Goal: Information Seeking & Learning: Learn about a topic

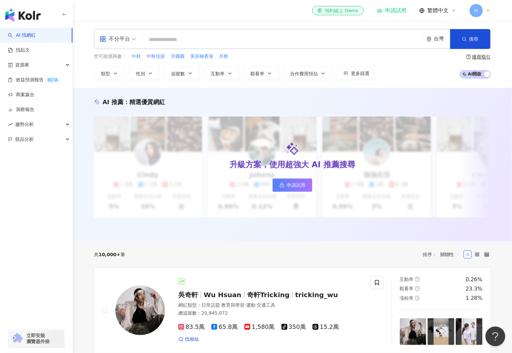
click at [396, 12] on div "申請試用" at bounding box center [391, 10] width 29 height 7
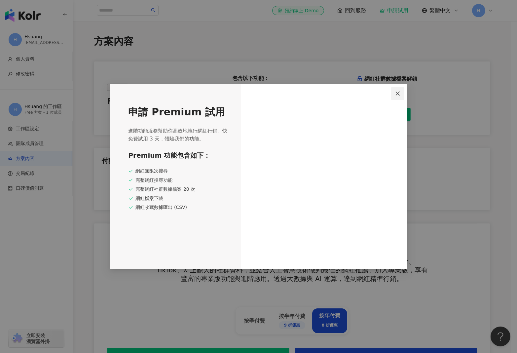
click at [401, 93] on span "Close" at bounding box center [397, 93] width 13 height 5
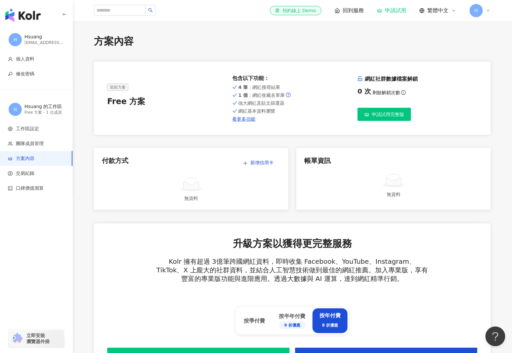
click at [386, 117] on span "申請試用完整版" at bounding box center [388, 114] width 32 height 5
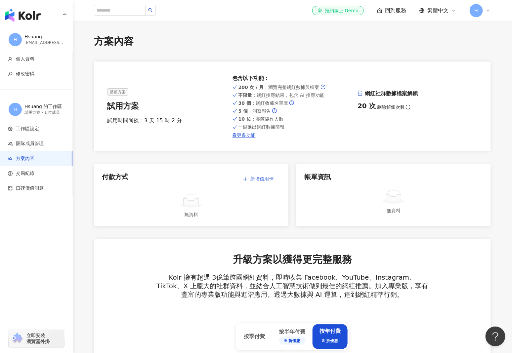
click at [24, 13] on img "button" at bounding box center [22, 15] width 35 height 13
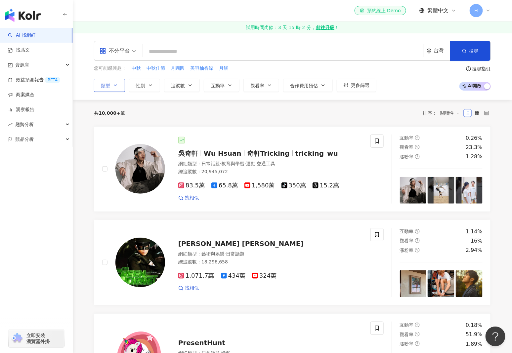
click at [114, 84] on icon "button" at bounding box center [115, 85] width 5 height 5
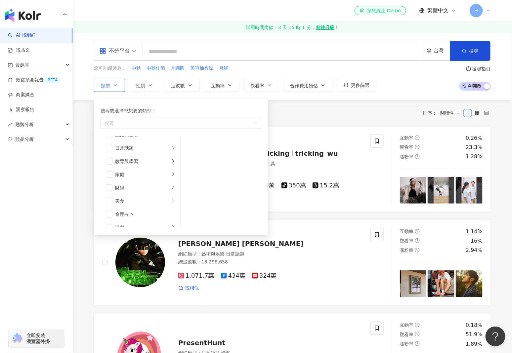
scroll to position [66, 0]
click at [114, 167] on li "美食" at bounding box center [140, 170] width 77 height 13
click at [112, 169] on li "美食" at bounding box center [140, 170] width 77 height 13
click at [109, 170] on span "button" at bounding box center [109, 170] width 7 height 7
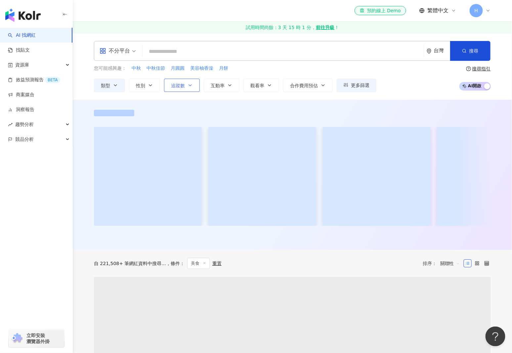
click at [193, 86] on button "追蹤數" at bounding box center [182, 85] width 36 height 13
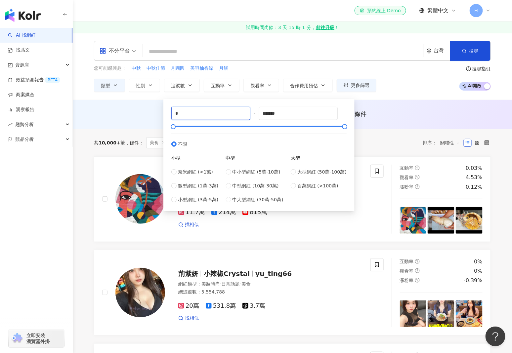
drag, startPoint x: 191, startPoint y: 112, endPoint x: 148, endPoint y: 117, distance: 43.0
type input "****"
drag, startPoint x: 295, startPoint y: 113, endPoint x: 191, endPoint y: 119, distance: 104.3
click at [191, 119] on div "**** - ******* 不限 小型 奈米網紅 (<1萬) 微型網紅 (1萬-3萬) 小型網紅 (3萬-5萬) 中型 中小型網紅 (5萬-10萬) 中型網…" at bounding box center [258, 155] width 175 height 97
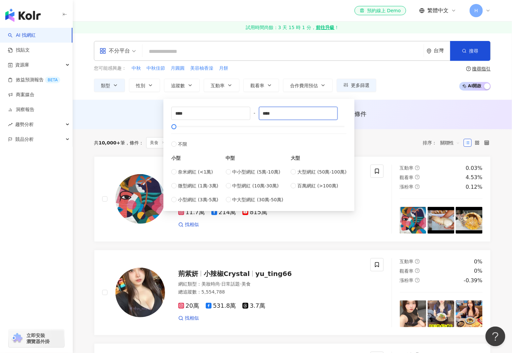
type input "****"
click at [131, 111] on div "AI 推薦 ： 無結果，請嘗試搜尋其他語言關鍵字或條件" at bounding box center [292, 114] width 397 height 8
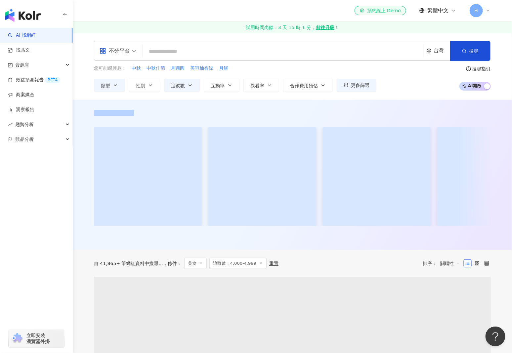
click at [167, 49] on input "search" at bounding box center [283, 51] width 276 height 13
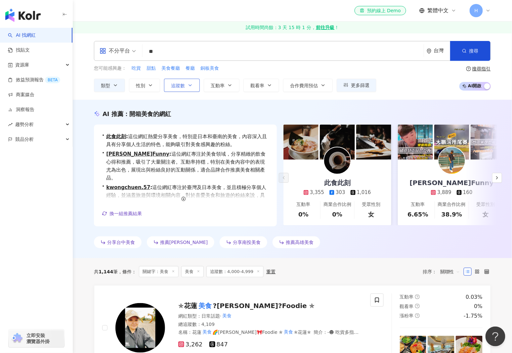
type input "**"
click at [181, 84] on span "追蹤數" at bounding box center [178, 85] width 14 height 5
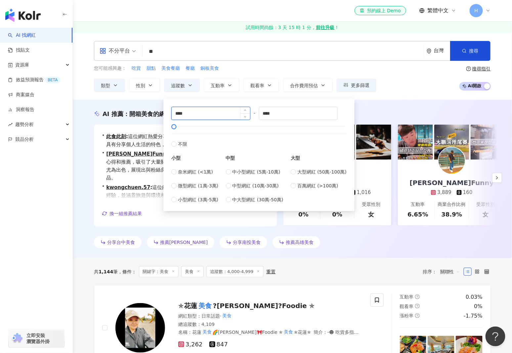
click at [188, 113] on input "****" at bounding box center [211, 113] width 78 height 13
type input "****"
drag, startPoint x: 268, startPoint y: 114, endPoint x: 324, endPoint y: 114, distance: 55.9
click at [324, 114] on input "****" at bounding box center [298, 113] width 78 height 13
type input "****"
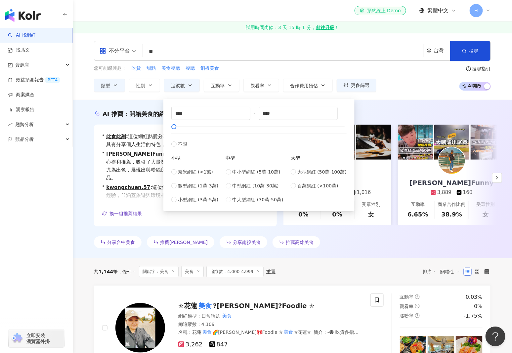
click at [81, 94] on div "不分平台 ** 台灣 搜尋 customizedTag 網紅類型 美食 搜尋名稱、敘述、貼文含有關鍵字 “ 美食 ” 的網紅 您可能感興趣： 吃貨 甜點 美食…" at bounding box center [292, 66] width 439 height 67
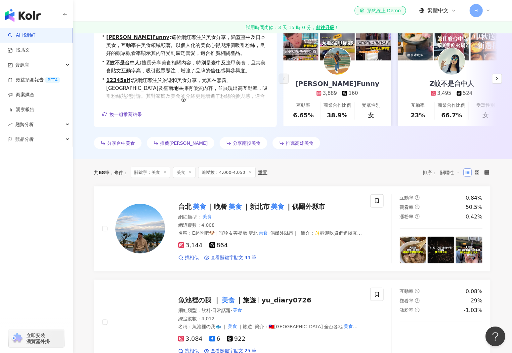
scroll to position [198, 0]
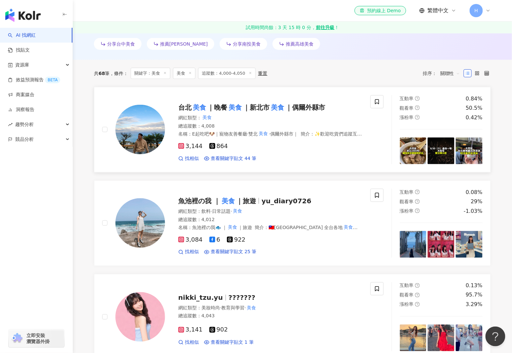
click at [251, 107] on span "｜新北市" at bounding box center [256, 107] width 26 height 8
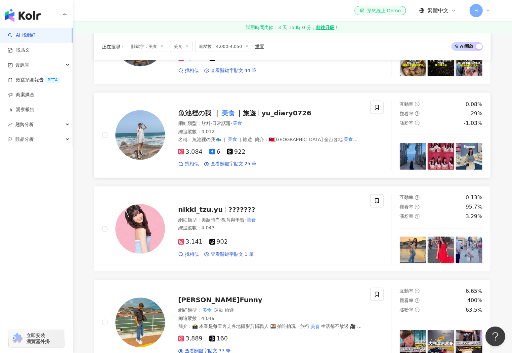
scroll to position [297, 0]
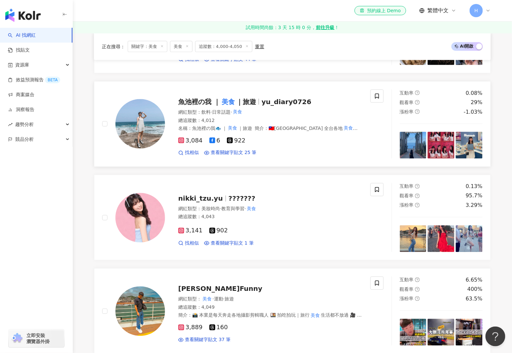
click at [236, 100] on span "｜旅遊" at bounding box center [246, 102] width 20 height 8
click at [196, 195] on span "nikki_tzu.yu" at bounding box center [200, 199] width 45 height 8
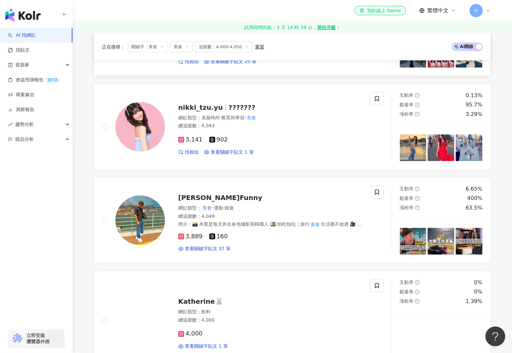
scroll to position [397, 0]
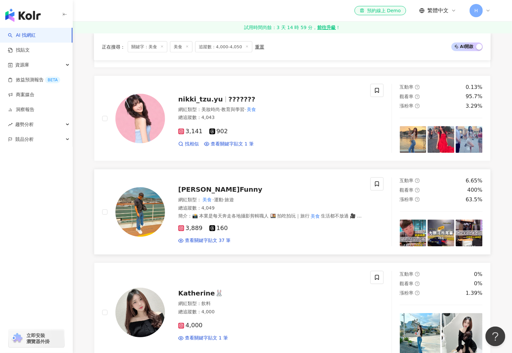
click at [187, 189] on span "周星Funny" at bounding box center [220, 190] width 84 height 8
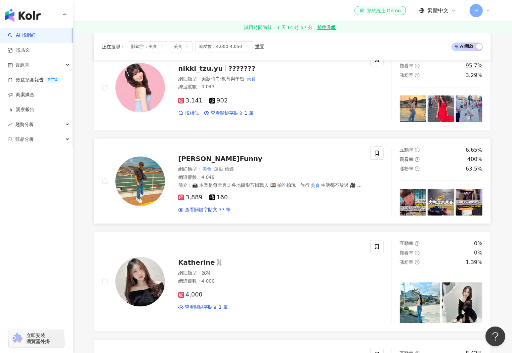
scroll to position [463, 0]
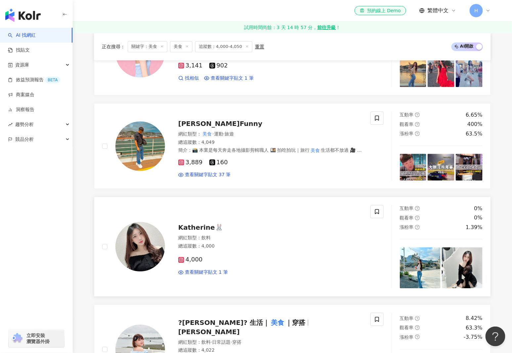
click at [205, 224] on span "Katherine🐰" at bounding box center [200, 227] width 45 height 8
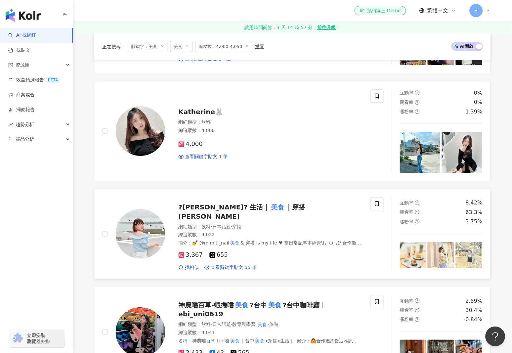
scroll to position [628, 0]
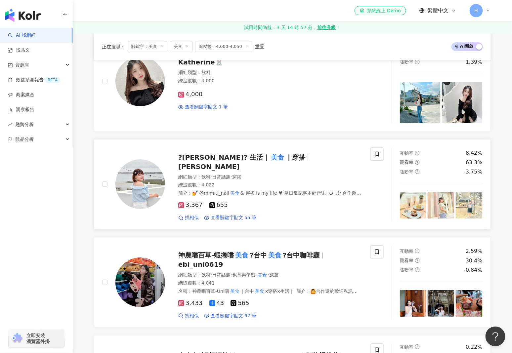
click at [195, 160] on span "?采緹? 生活｜" at bounding box center [223, 157] width 91 height 8
click at [198, 251] on span "神農嚐百草-蝦捲嚐" at bounding box center [206, 255] width 56 height 8
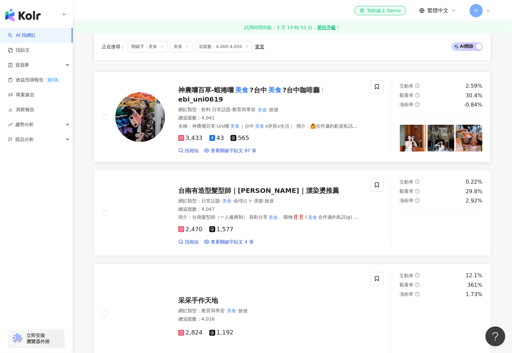
scroll to position [859, 0]
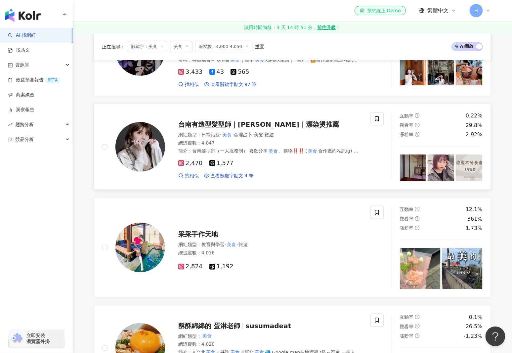
click at [254, 120] on span "台南有造型髮型師｜蓓蓓BeBe｜漂染燙推薦" at bounding box center [258, 124] width 161 height 8
click at [202, 230] on span "采采手作天地" at bounding box center [198, 234] width 40 height 8
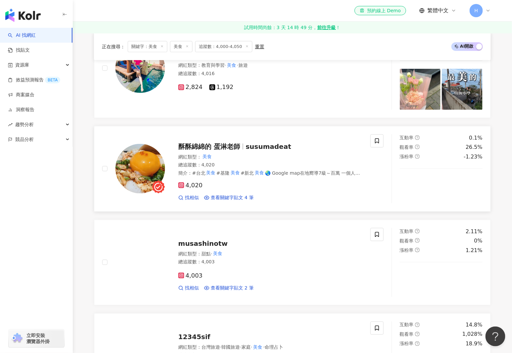
scroll to position [1058, 0]
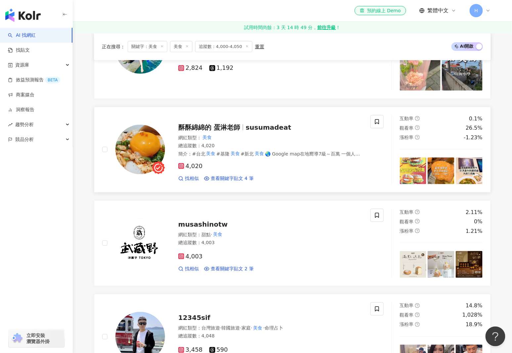
click at [242, 123] on span "酥酥綿綿的 蛋淋老師" at bounding box center [211, 127] width 67 height 8
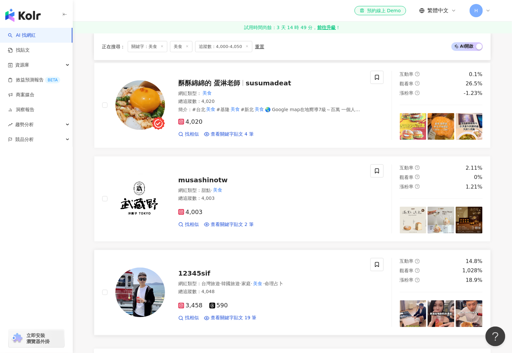
scroll to position [1157, 0]
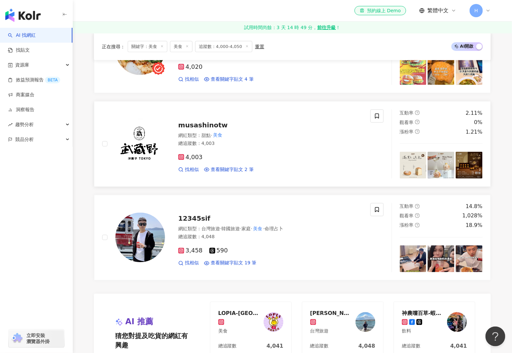
click at [207, 121] on span "musashinotw" at bounding box center [203, 125] width 50 height 8
click at [186, 215] on span "12345sif" at bounding box center [194, 219] width 32 height 8
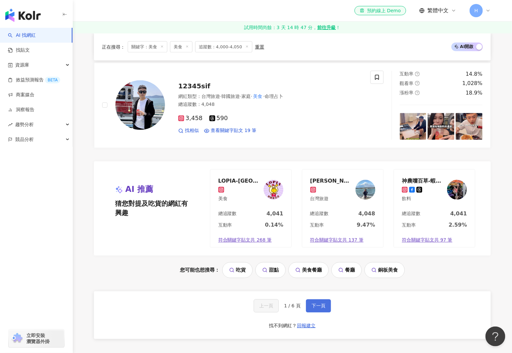
click at [312, 303] on span "下一頁" at bounding box center [318, 305] width 14 height 5
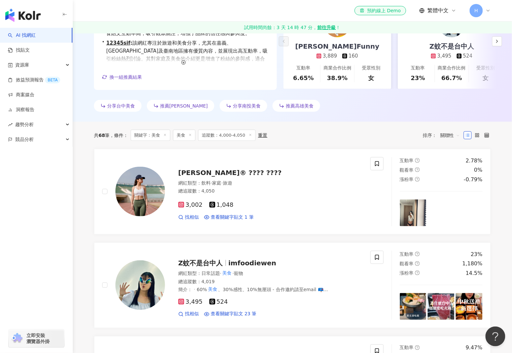
scroll to position [133, 0]
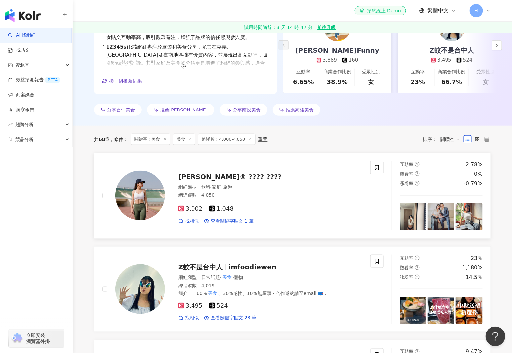
click at [196, 177] on span "Thera喬萱® ???? ????" at bounding box center [229, 177] width 103 height 8
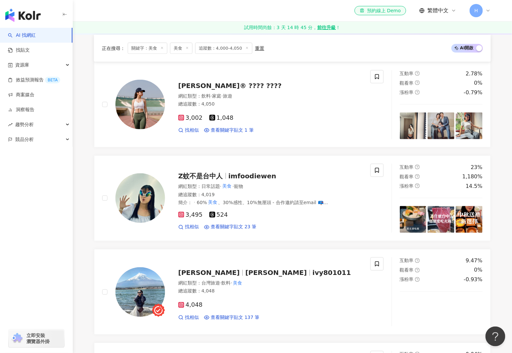
scroll to position [265, 0]
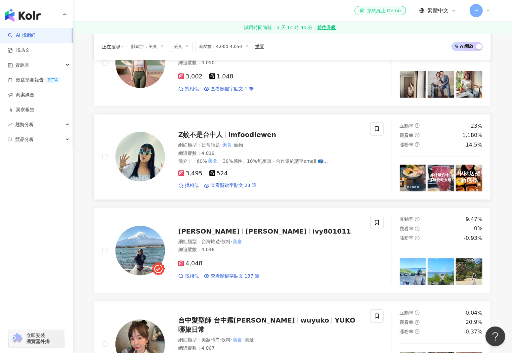
click at [223, 134] on span "Z蚊不是台中人" at bounding box center [203, 135] width 50 height 8
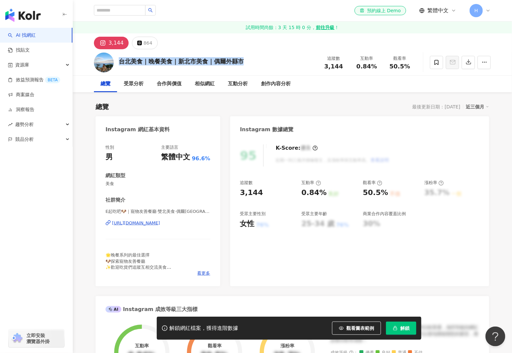
drag, startPoint x: 119, startPoint y: 61, endPoint x: 244, endPoint y: 61, distance: 124.9
click at [244, 61] on div "台北美食｜晚餐美食｜新北市美食｜偶爾外縣市 追蹤數 3,144 互動率 0.84% 觀看率 50.5%" at bounding box center [292, 62] width 423 height 26
copy div "台北美食｜晚餐美食｜新北市美食｜偶爾外縣市"
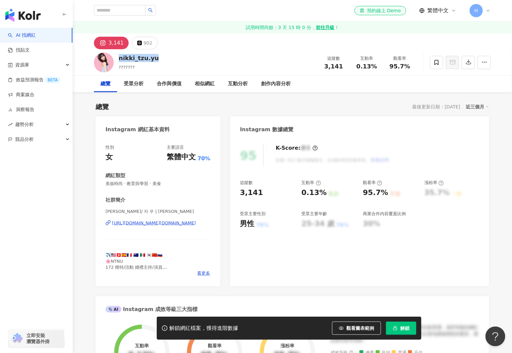
drag, startPoint x: 155, startPoint y: 59, endPoint x: 117, endPoint y: 62, distance: 38.4
click at [117, 62] on div "nikki_tzu.yu ??????? 追蹤數 3,141 互動率 0.13% 觀看率 95.7%" at bounding box center [292, 62] width 423 height 26
copy div "nikki_tzu.yu"
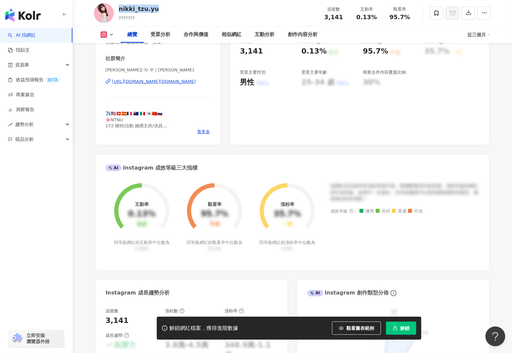
scroll to position [66, 0]
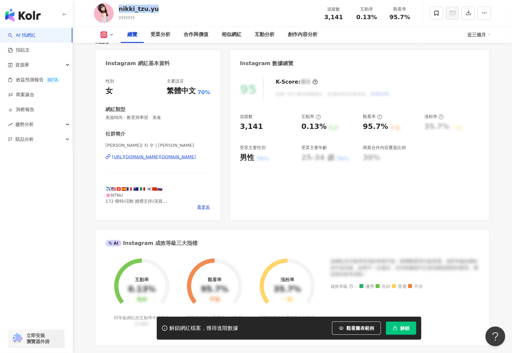
click at [159, 156] on div "https://www.instagram.com/nikki_tzu.yu/" at bounding box center [154, 157] width 84 height 6
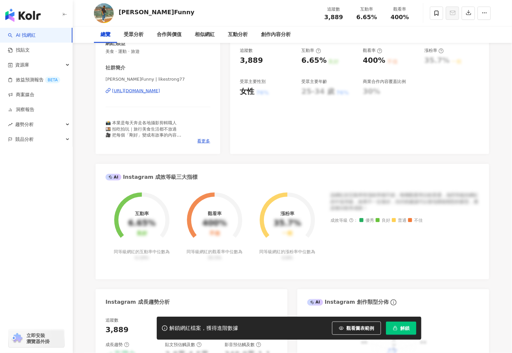
scroll to position [33, 0]
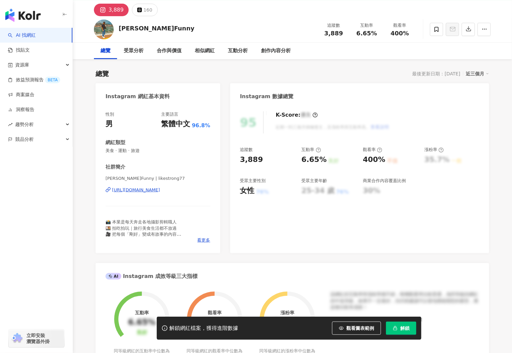
drag, startPoint x: 119, startPoint y: 26, endPoint x: 109, endPoint y: 1, distance: 26.7
click at [118, 26] on div "[PERSON_NAME]Funny 追蹤數 3,889 互動率 6.65% 觀看率 400%" at bounding box center [292, 29] width 423 height 26
click at [160, 192] on div "[URL][DOMAIN_NAME]" at bounding box center [136, 190] width 48 height 6
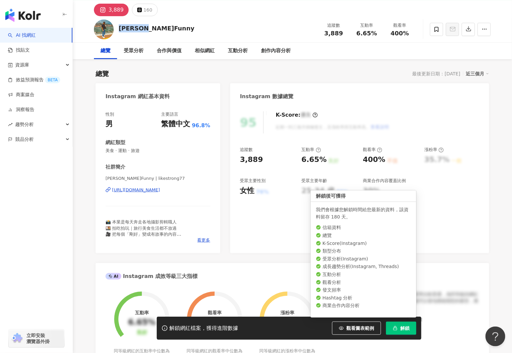
click at [398, 328] on button "解鎖" at bounding box center [401, 328] width 30 height 13
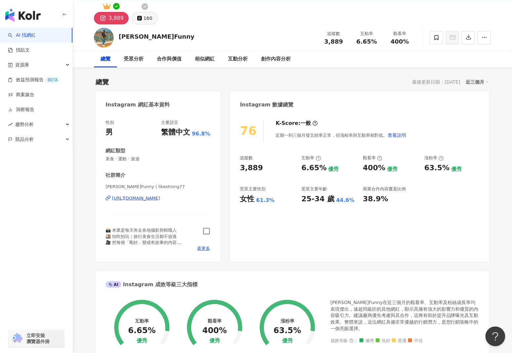
click at [143, 6] on icon at bounding box center [144, 6] width 7 height 7
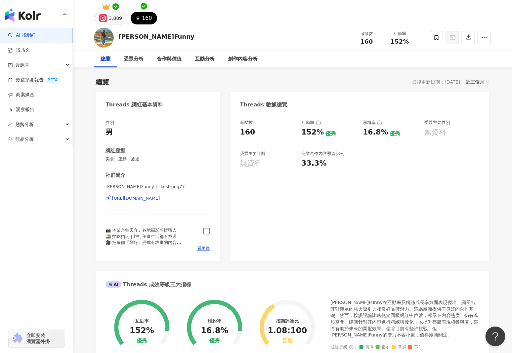
click at [116, 17] on div "3,889" at bounding box center [115, 18] width 13 height 9
click at [207, 231] on icon "button" at bounding box center [207, 231] width 8 height 8
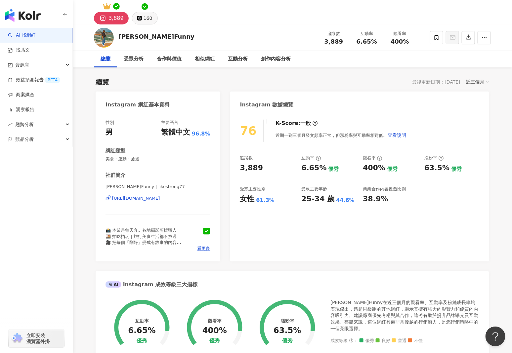
click at [139, 16] on icon at bounding box center [139, 18] width 5 height 5
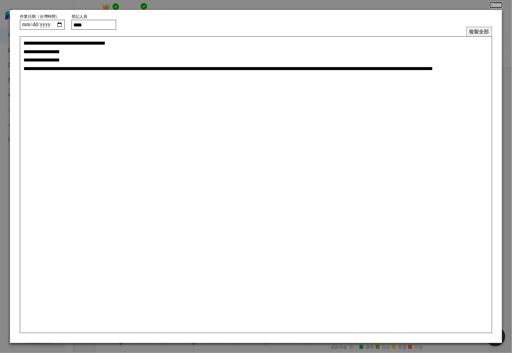
click at [95, 24] on input "****" at bounding box center [93, 25] width 45 height 10
type input "***"
type textarea "**********"
type input "****"
type textarea "**********"
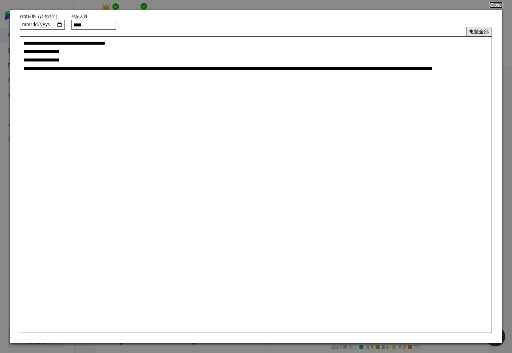
type input "****"
click at [468, 30] on button "複製全部" at bounding box center [479, 32] width 26 height 10
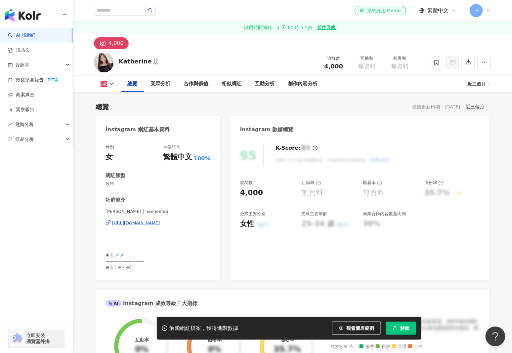
scroll to position [132, 0]
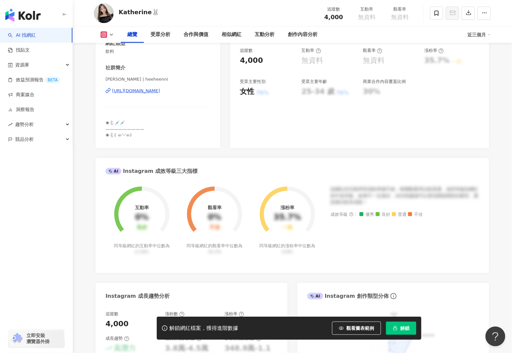
click at [137, 92] on div "https://www.instagram.com/heeheenni/" at bounding box center [136, 91] width 48 height 6
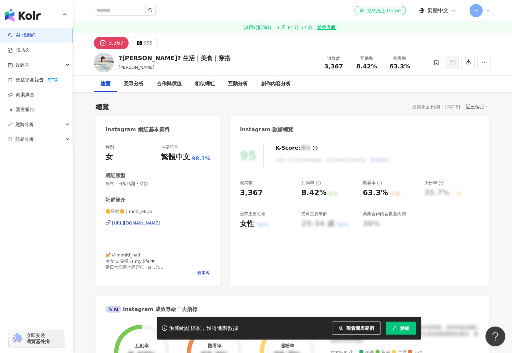
scroll to position [99, 0]
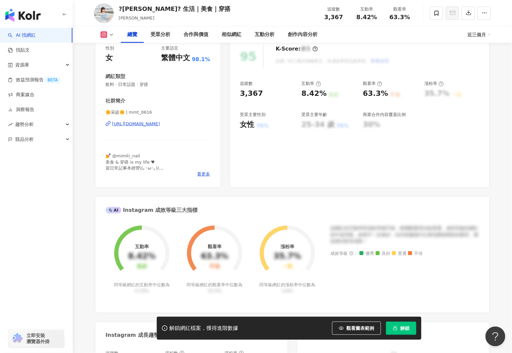
click at [160, 124] on div "https://www.instagram.com/mmt_0616/" at bounding box center [136, 124] width 48 height 6
drag, startPoint x: 181, startPoint y: 10, endPoint x: 177, endPoint y: 10, distance: 5.0
click at [177, 10] on div "?采緹? 生活｜美食｜穿搭" at bounding box center [175, 9] width 112 height 8
click at [185, 10] on div "?采緹? 生活｜美食｜穿搭" at bounding box center [175, 9] width 112 height 8
click at [189, 10] on div "?采緹? 生活｜美食｜穿搭 采緹 追蹤數 3,367 互動率 8.42% 觀看率 63.3%" at bounding box center [292, 13] width 423 height 26
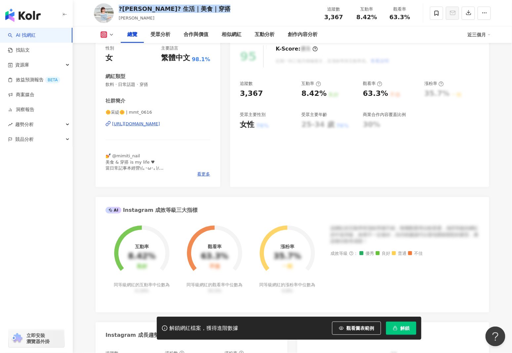
drag, startPoint x: 189, startPoint y: 9, endPoint x: 119, endPoint y: 10, distance: 70.4
click at [119, 10] on div "?采緹? 生活｜美食｜穿搭 采緹 追蹤數 3,367 互動率 8.42% 觀看率 63.3%" at bounding box center [292, 13] width 423 height 26
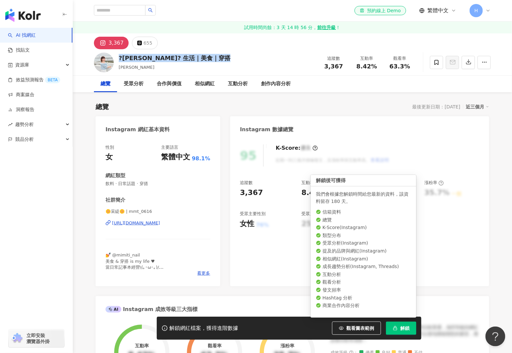
click at [403, 328] on span "解鎖" at bounding box center [404, 328] width 9 height 5
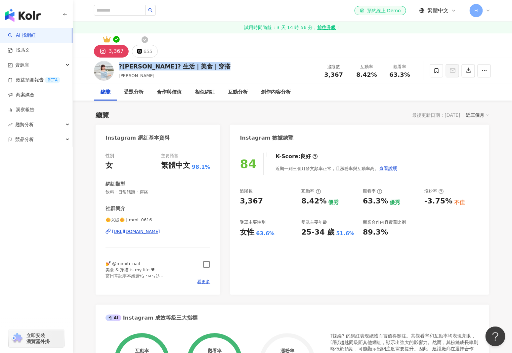
click at [208, 266] on icon "button" at bounding box center [207, 264] width 8 height 8
click at [147, 55] on div "655" at bounding box center [147, 51] width 9 height 9
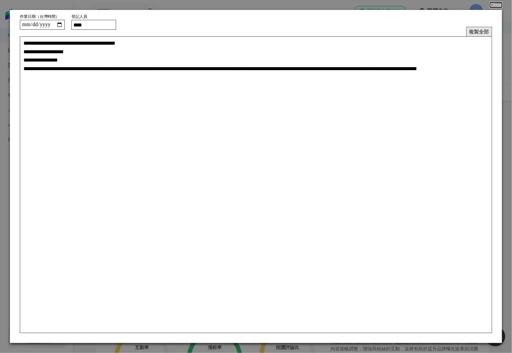
click at [485, 30] on button "複製全部" at bounding box center [479, 32] width 26 height 10
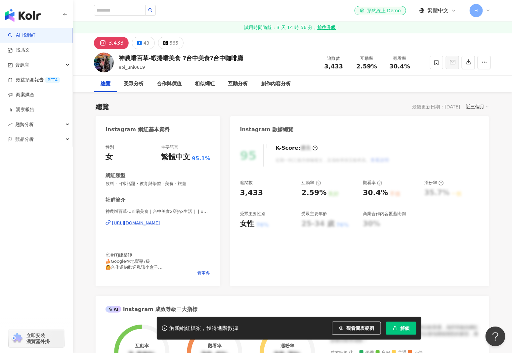
click at [160, 225] on div "https://www.instagram.com/uni_foodie_cafe0619/" at bounding box center [136, 223] width 48 height 6
click at [237, 57] on div "神農嚐百草-蝦捲嚐美食 ?台中美食?台中咖啡廳" at bounding box center [181, 58] width 125 height 8
drag, startPoint x: 240, startPoint y: 58, endPoint x: 119, endPoint y: 54, distance: 121.4
click at [119, 54] on div "神農嚐百草-蝦捲嚐美食 ?台中美食?台中咖啡廳 ebi_uni0619 追蹤數 3,433 互動率 2.59% 觀看率 30.4%" at bounding box center [292, 62] width 423 height 26
copy div "神農嚐百草-蝦捲嚐美食 ?台中美食?台中咖啡廳"
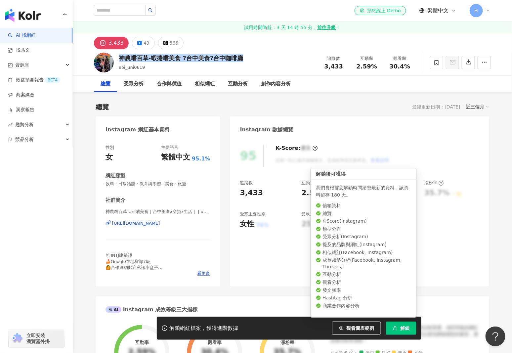
click at [401, 329] on span "解鎖" at bounding box center [404, 327] width 9 height 5
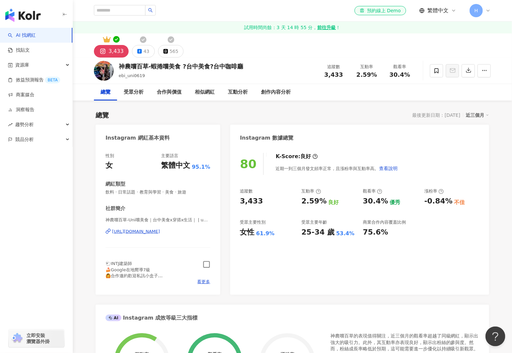
click at [205, 265] on icon "button" at bounding box center [207, 264] width 8 height 8
click at [140, 49] on button "43" at bounding box center [143, 51] width 23 height 13
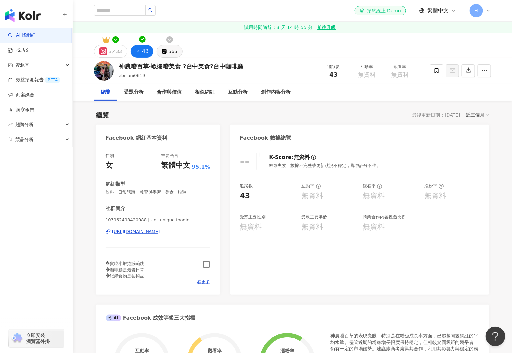
click at [174, 48] on div "565" at bounding box center [172, 51] width 9 height 9
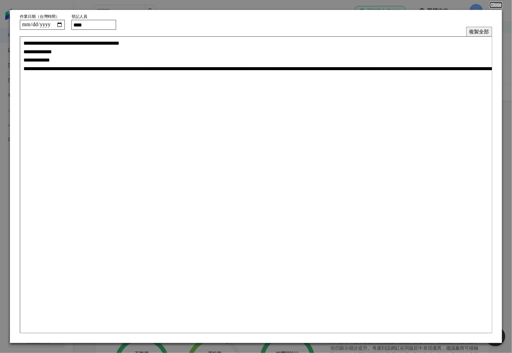
click at [468, 30] on button "複製全部" at bounding box center [479, 32] width 26 height 10
click at [499, 7] on button "Close" at bounding box center [495, 4] width 13 height 5
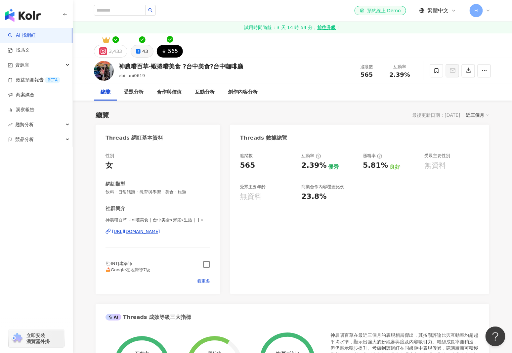
click at [143, 51] on div "43" at bounding box center [145, 51] width 6 height 9
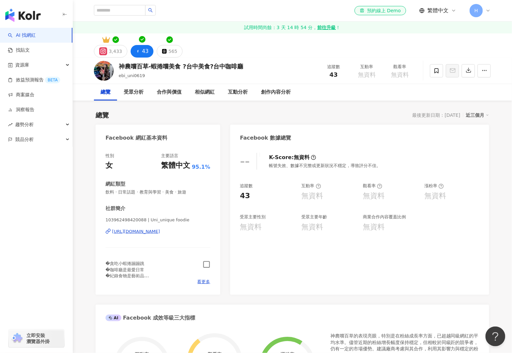
click at [150, 232] on div "https://www.facebook.com/103962498420088" at bounding box center [136, 231] width 48 height 6
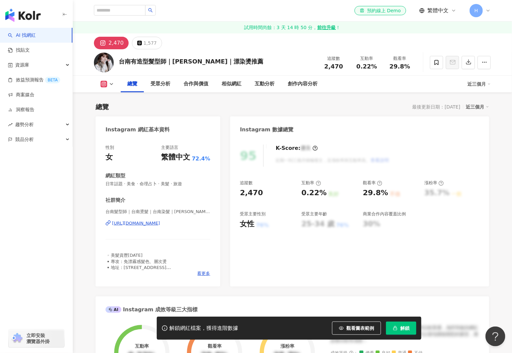
scroll to position [66, 0]
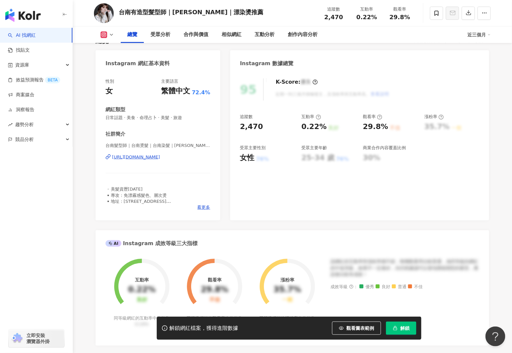
click at [159, 155] on div "[URL][DOMAIN_NAME]" at bounding box center [136, 157] width 48 height 6
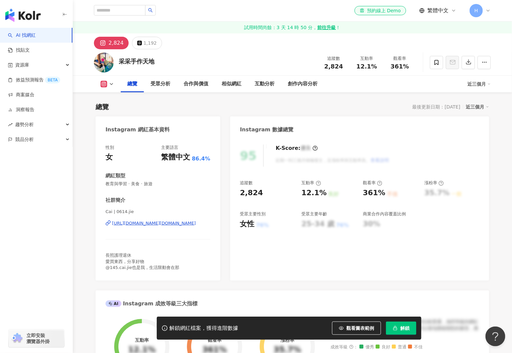
scroll to position [132, 0]
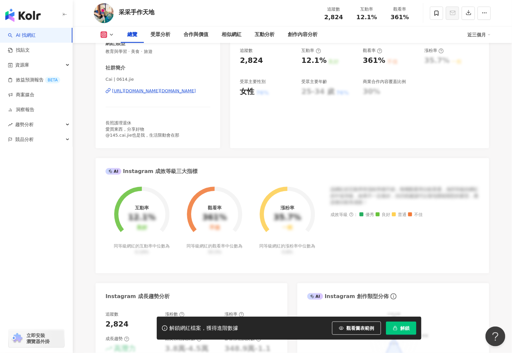
click at [165, 92] on div "[URL][DOMAIN_NAME][DOMAIN_NAME]" at bounding box center [154, 91] width 84 height 6
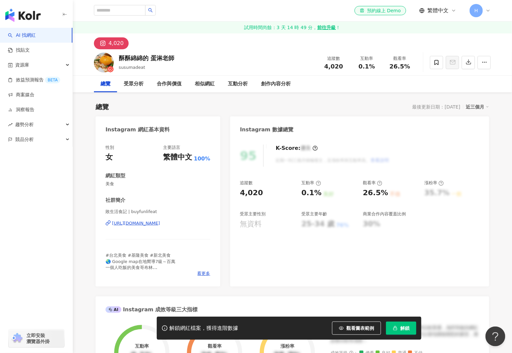
click at [160, 221] on div "https://www.instagram.com/buyfunlifeat/" at bounding box center [136, 223] width 48 height 6
drag, startPoint x: 173, startPoint y: 58, endPoint x: 119, endPoint y: 59, distance: 53.9
click at [119, 59] on div "酥酥綿綿的 蛋淋老師" at bounding box center [147, 58] width 56 height 8
copy div "酥酥綿綿的 蛋淋老師"
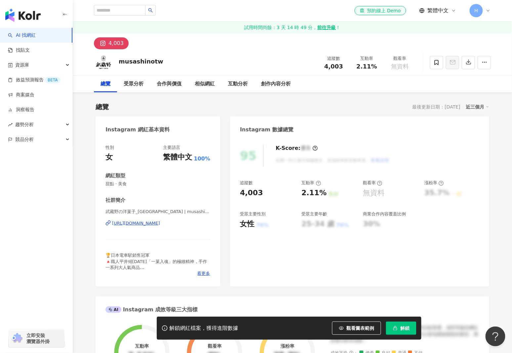
click at [160, 222] on div "[URL][DOMAIN_NAME]" at bounding box center [136, 223] width 48 height 6
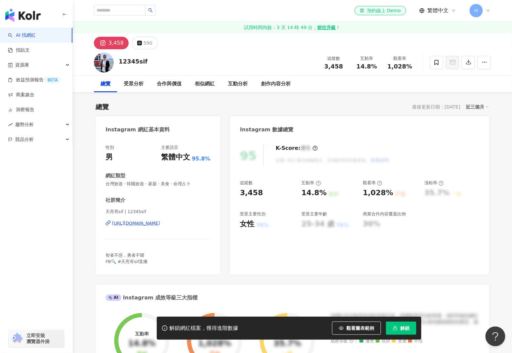
click at [160, 222] on div "https://www.instagram.com/12345sif/" at bounding box center [136, 223] width 48 height 6
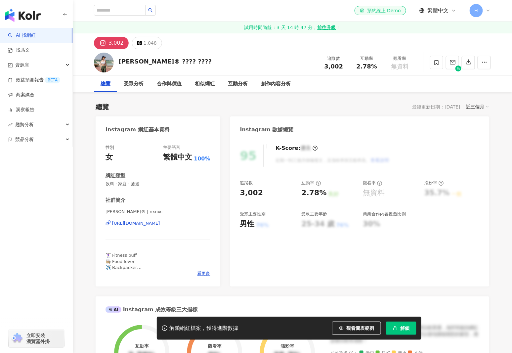
click at [155, 223] on div "[URL][DOMAIN_NAME]" at bounding box center [136, 223] width 48 height 6
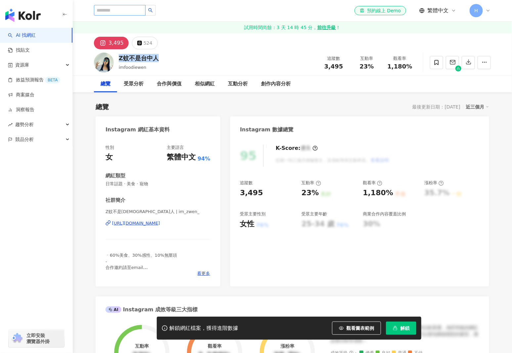
drag, startPoint x: 159, startPoint y: 61, endPoint x: 109, endPoint y: 6, distance: 74.4
click at [119, 59] on div "Z蚊不是台中人 imfoodiewen 追蹤數 3,495 互動率 23% 觀看率 1,180%" at bounding box center [292, 62] width 423 height 26
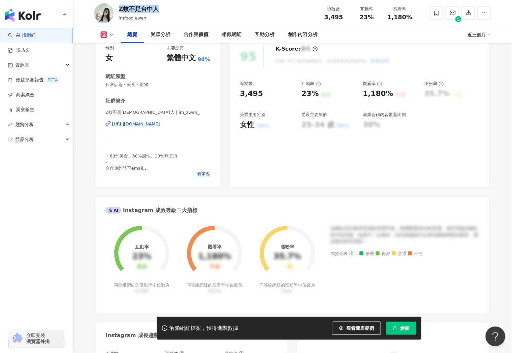
click at [160, 123] on div "[URL][DOMAIN_NAME]" at bounding box center [136, 124] width 48 height 6
click at [397, 323] on button "解鎖" at bounding box center [401, 327] width 30 height 13
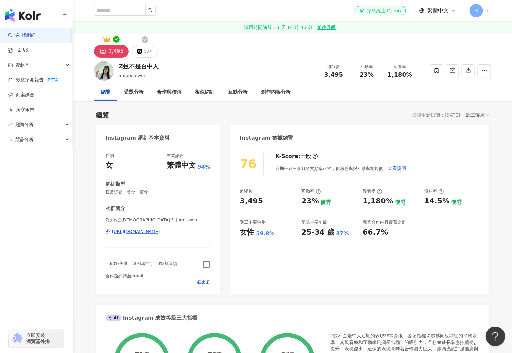
click at [210, 265] on icon "button" at bounding box center [206, 264] width 7 height 7
click at [141, 51] on button "524" at bounding box center [145, 51] width 26 height 13
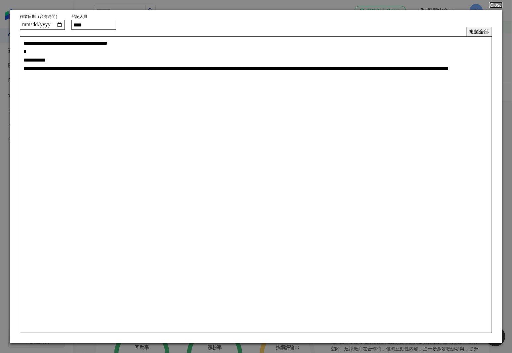
click at [488, 29] on button "複製全部" at bounding box center [479, 32] width 26 height 10
